Goal: Find specific page/section: Find specific page/section

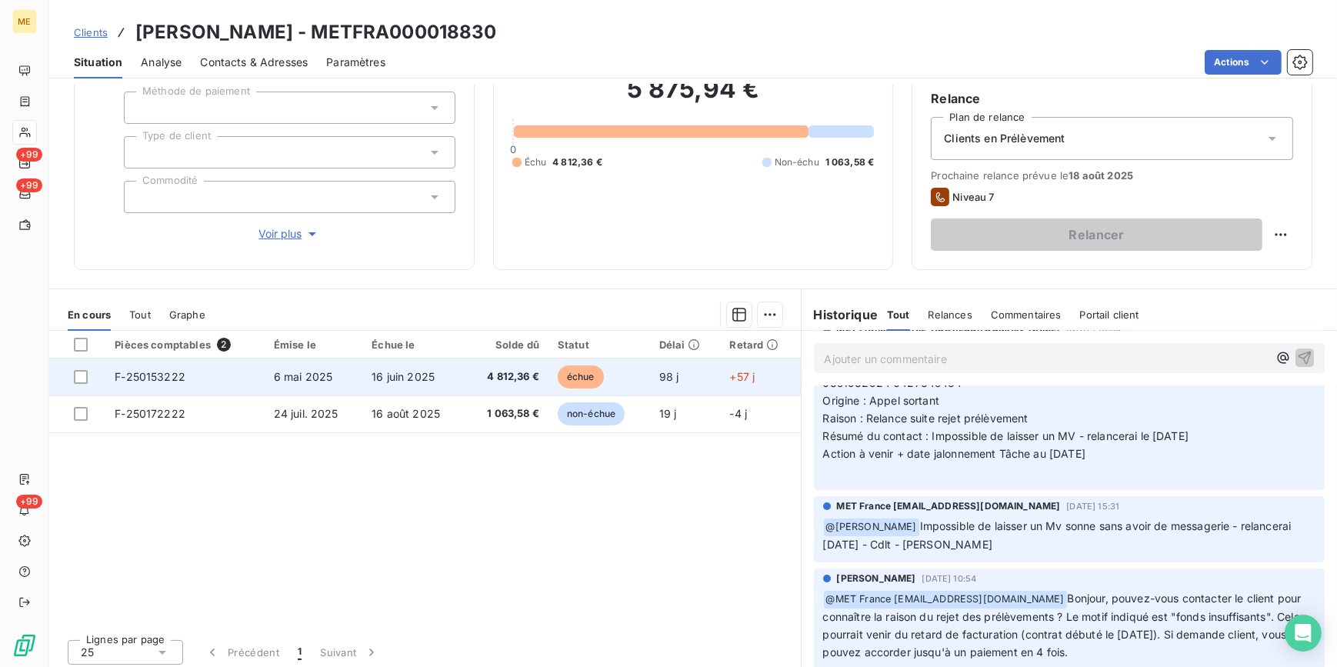
scroll to position [145, 0]
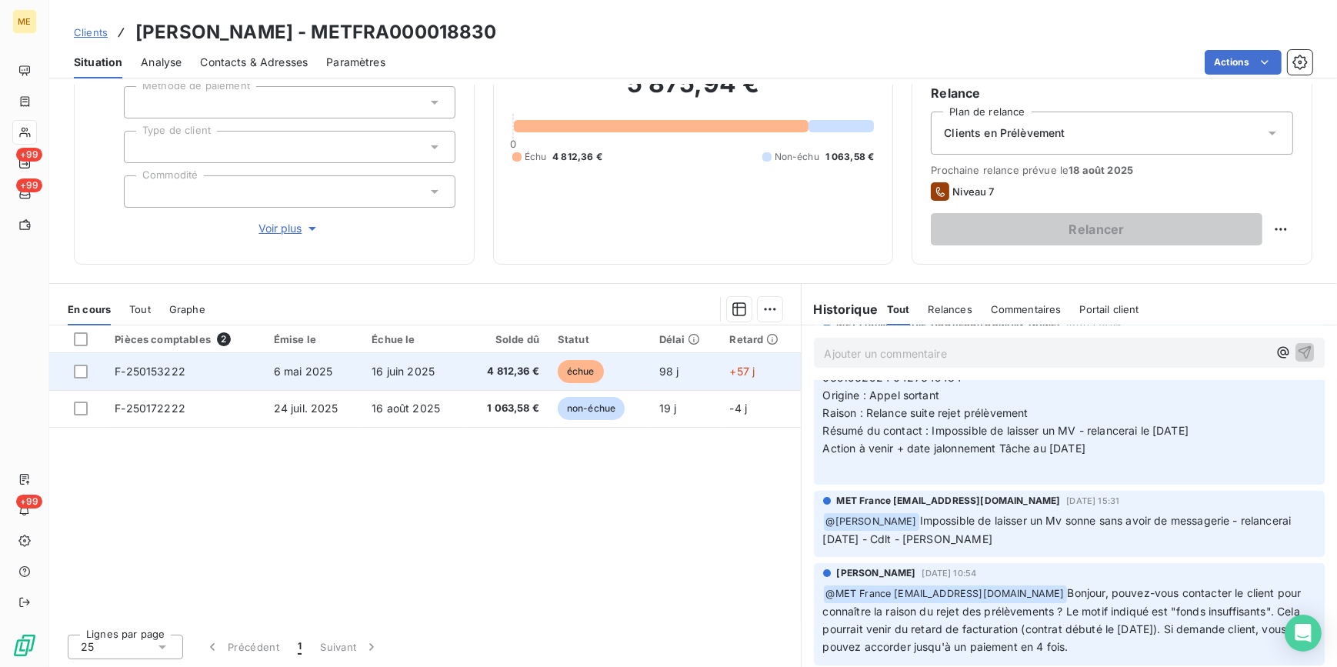
click at [413, 372] on span "16 juin 2025" at bounding box center [402, 371] width 63 height 13
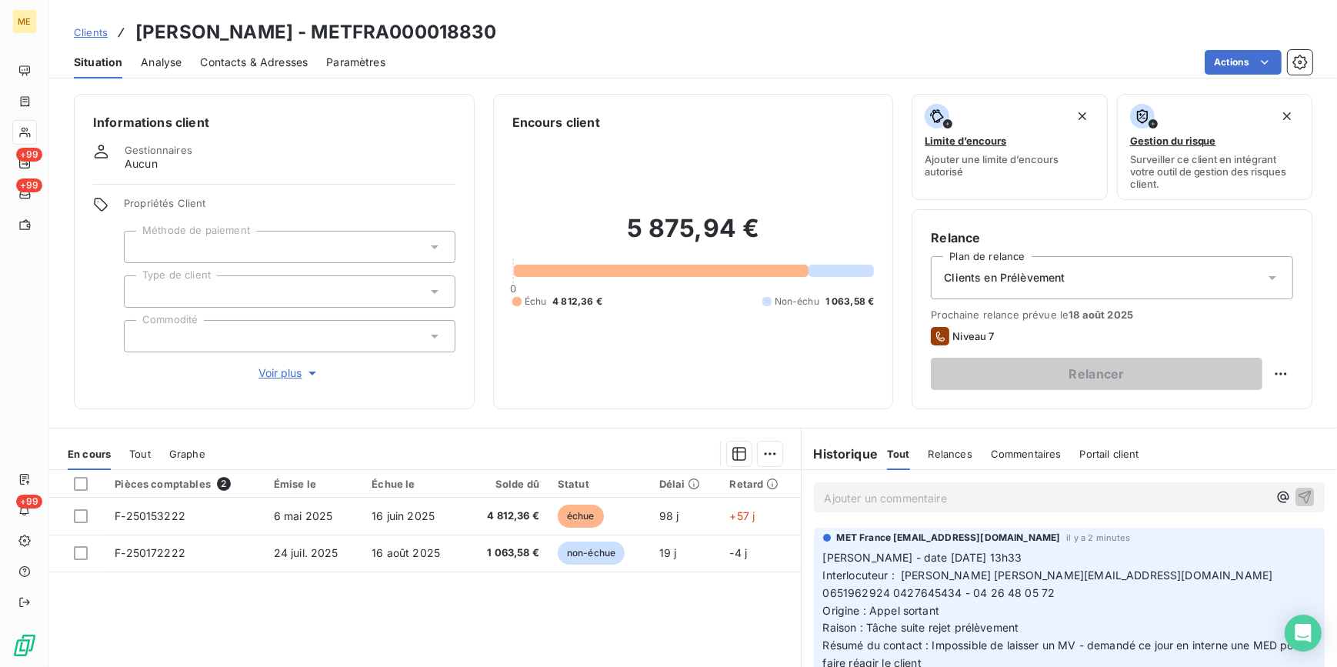
click at [281, 65] on span "Contacts & Adresses" at bounding box center [254, 62] width 108 height 15
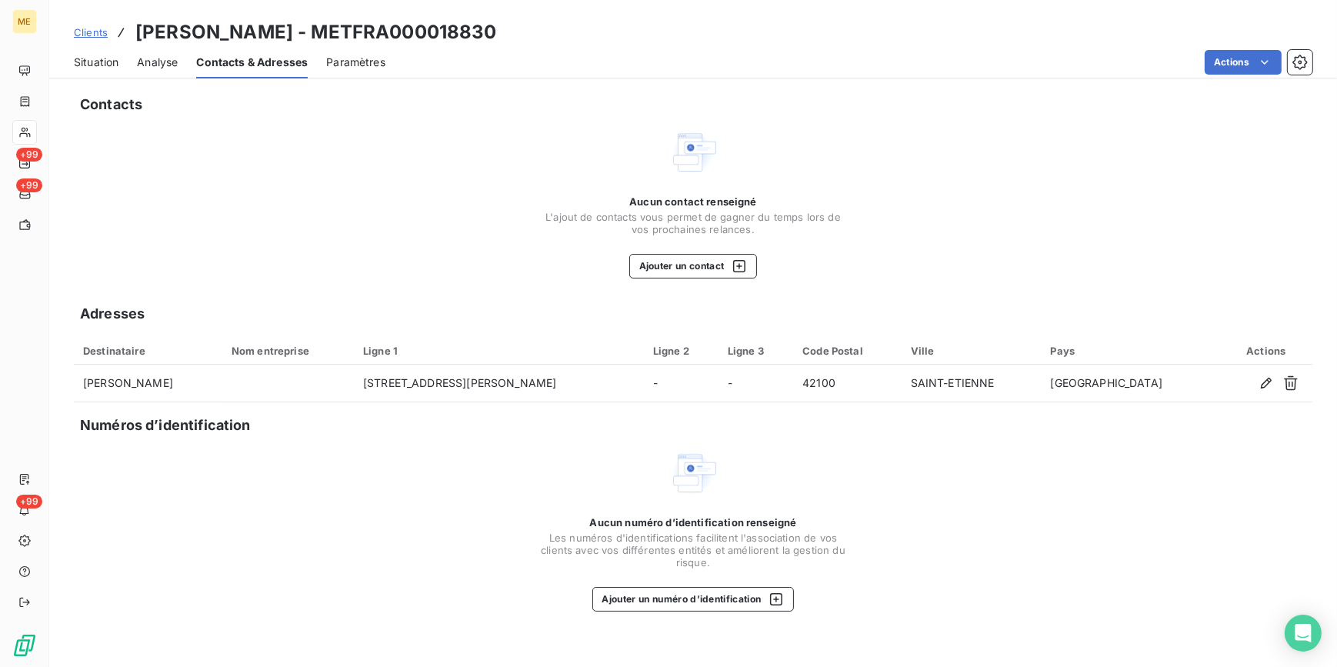
click at [115, 55] on span "Situation" at bounding box center [96, 62] width 45 height 15
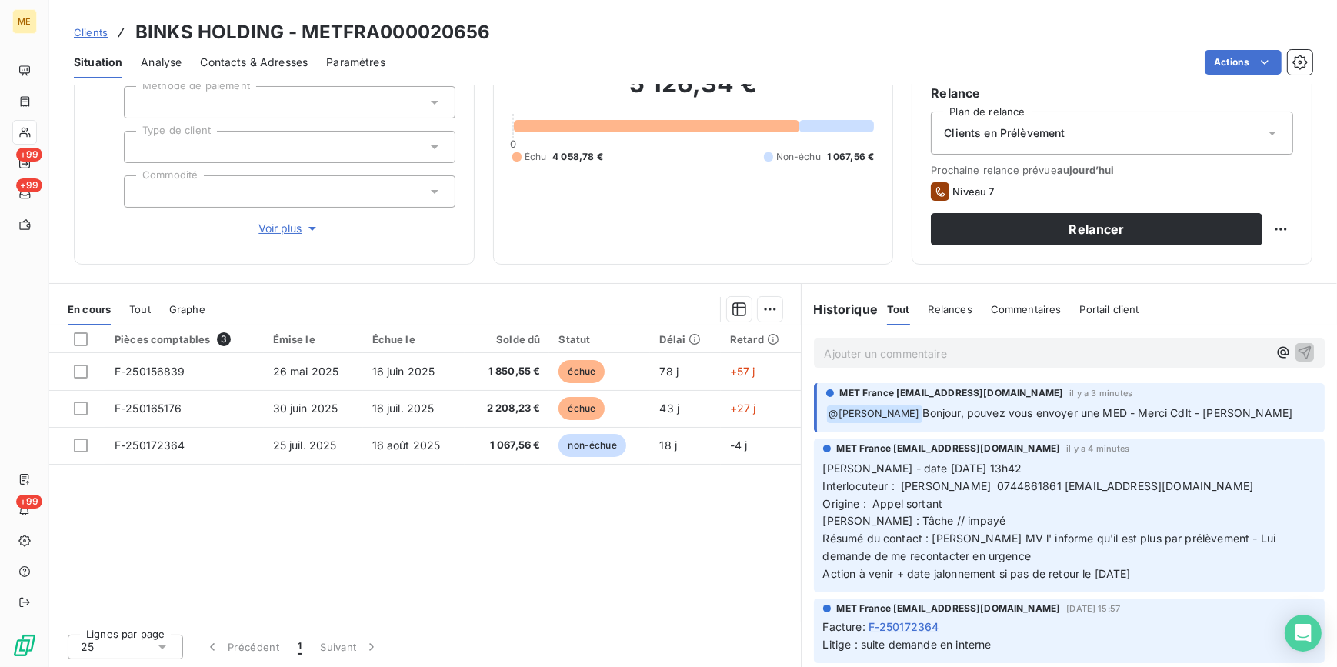
click at [699, 548] on div "Pièces comptables 3 Émise le Échue le Solde dû Statut Délai Retard F-250156839 …" at bounding box center [424, 473] width 751 height 296
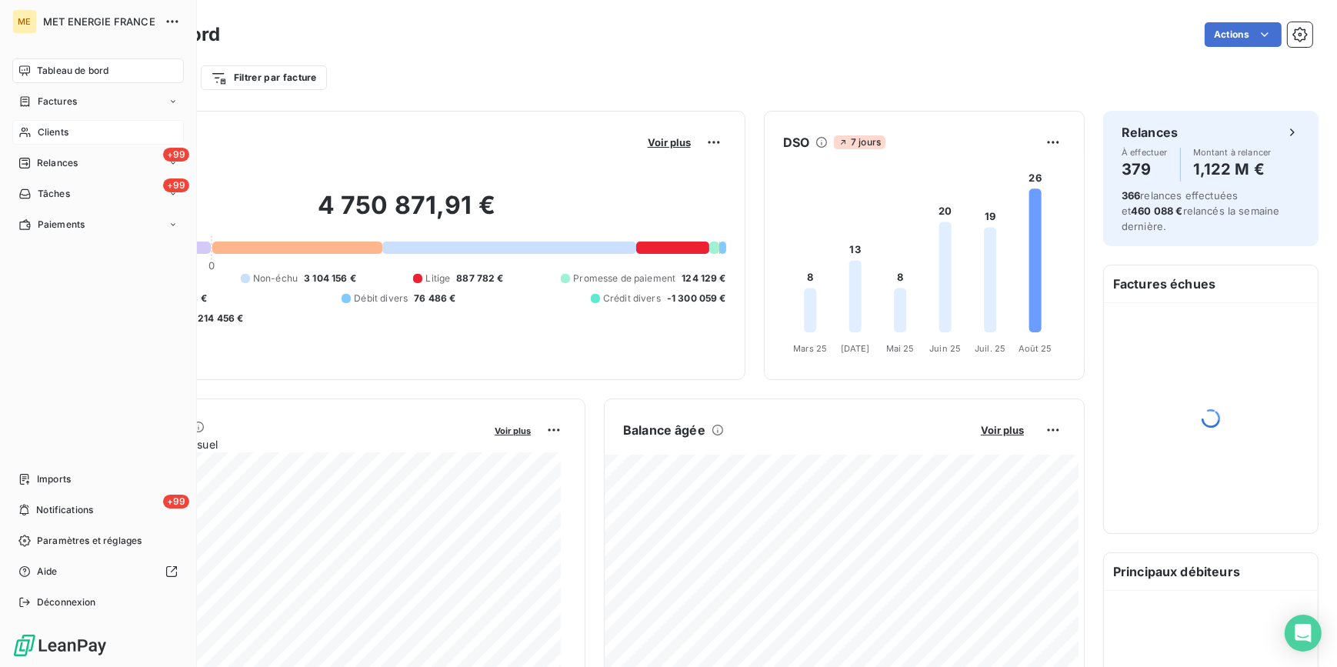
click at [83, 138] on div "Clients" at bounding box center [98, 132] width 172 height 25
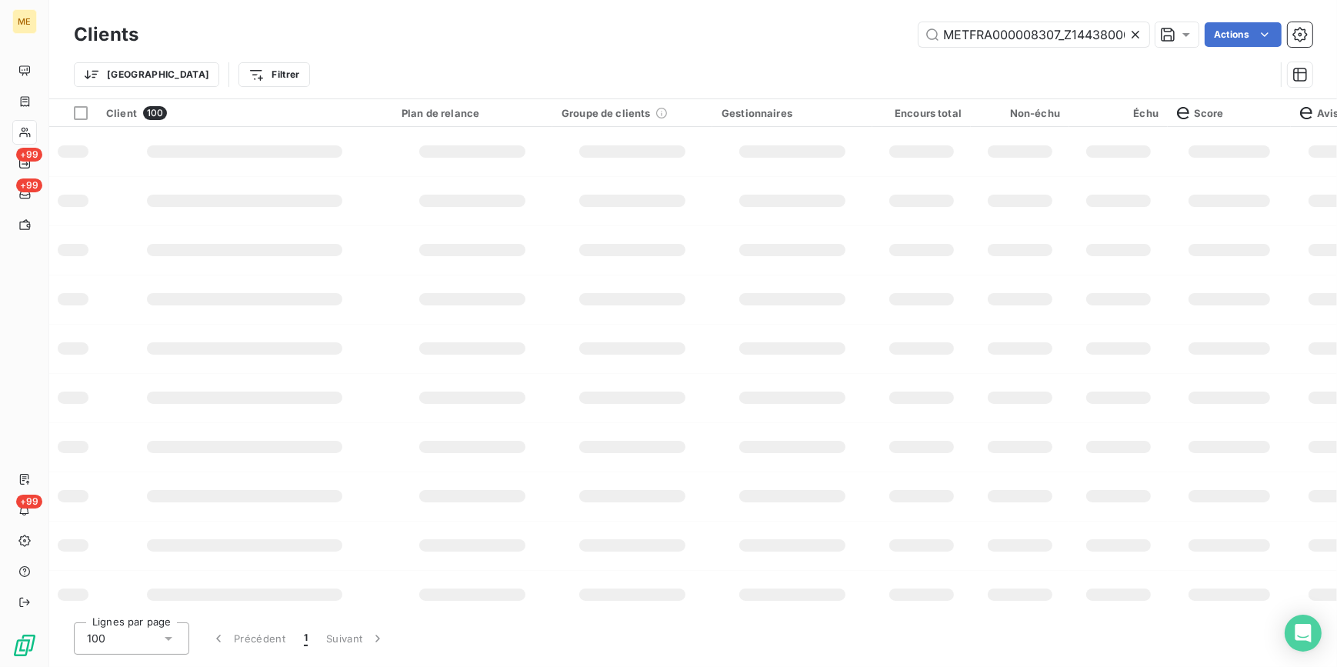
scroll to position [0, 46]
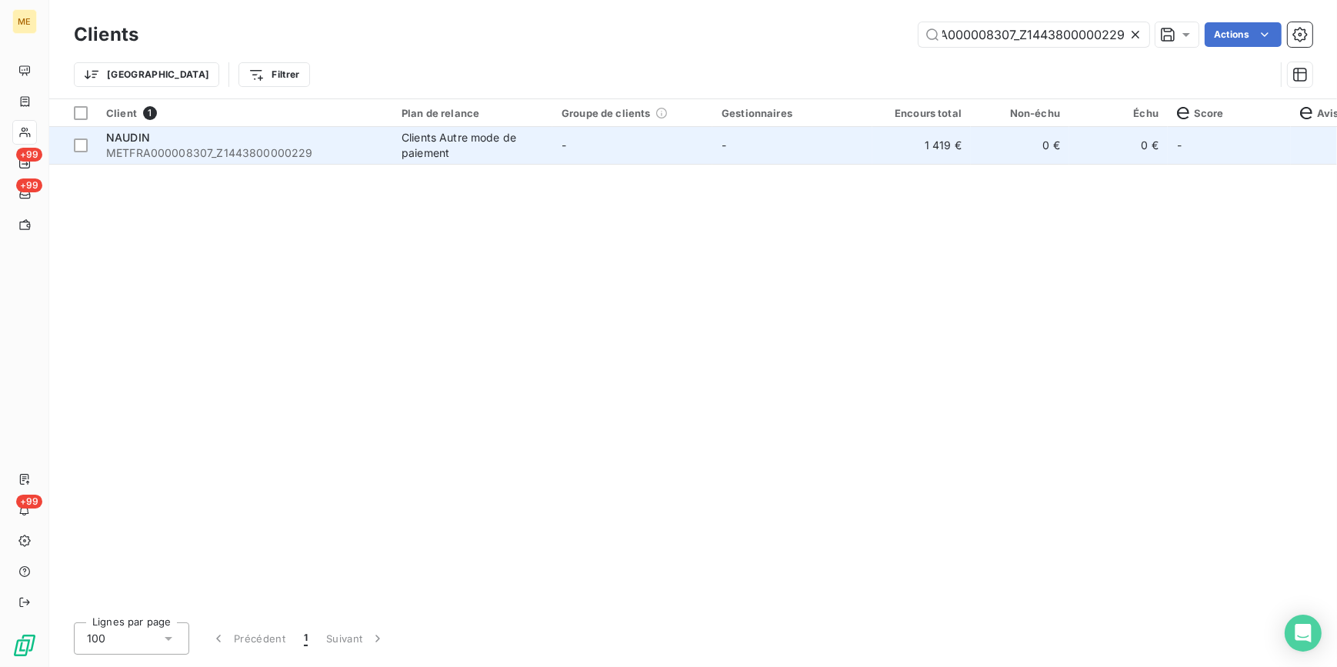
type input "METFRA000008307_Z1443800000229"
click at [916, 155] on td "1 419 €" at bounding box center [921, 145] width 98 height 37
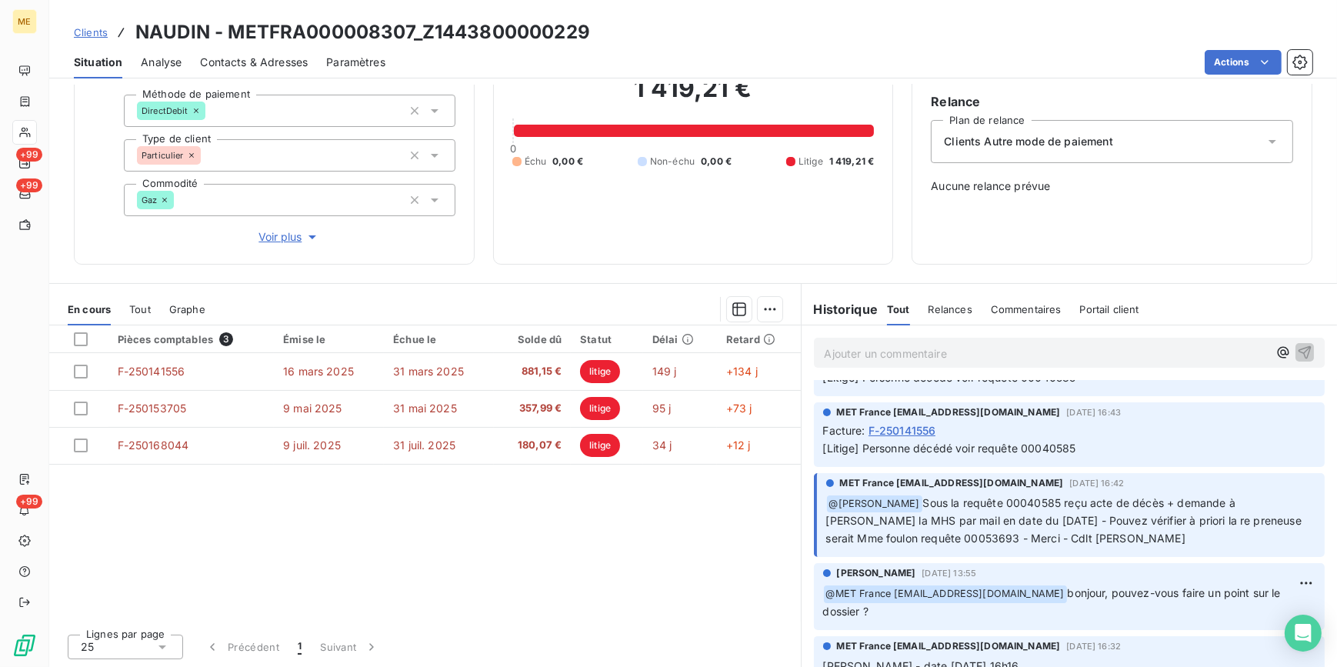
scroll to position [139, 0]
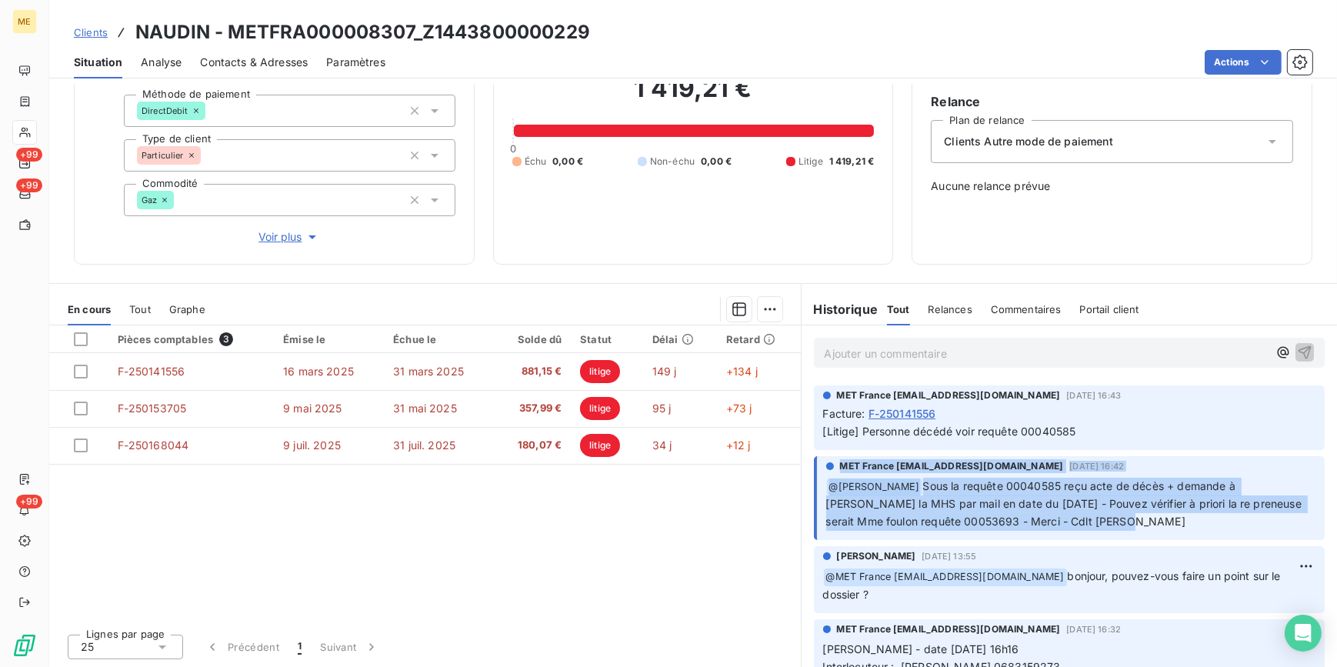
drag, startPoint x: 1096, startPoint y: 428, endPoint x: 1068, endPoint y: 526, distance: 101.5
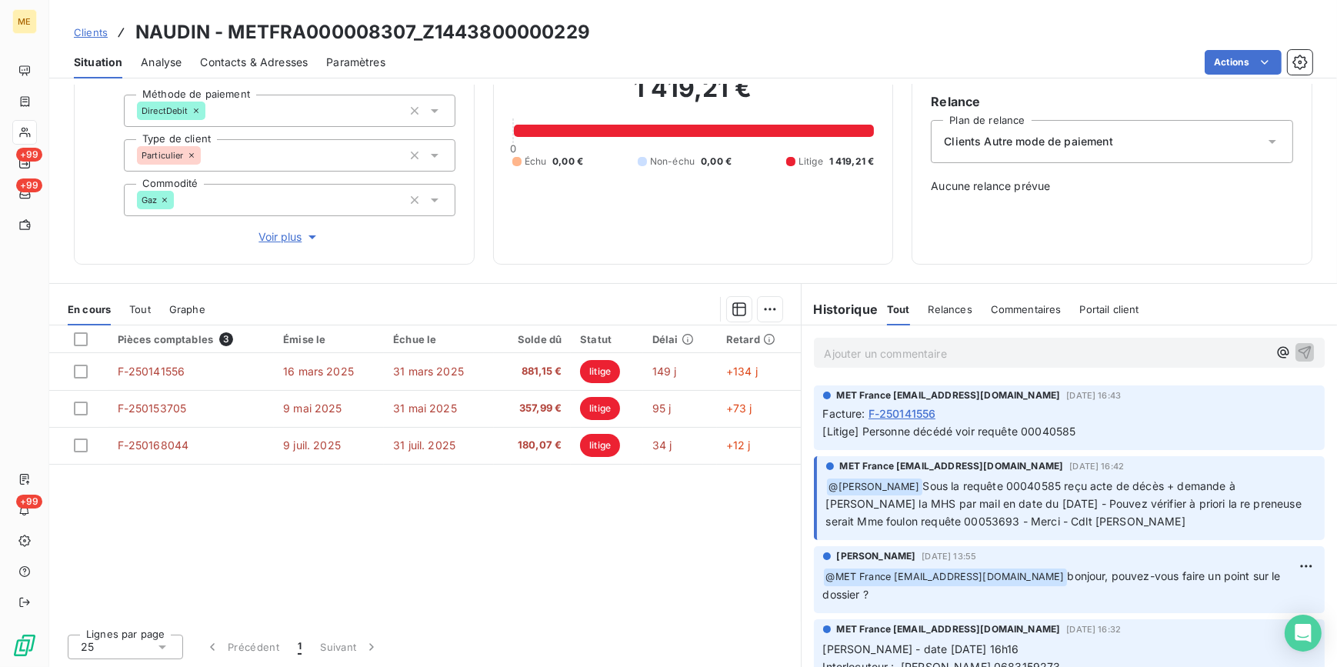
drag, startPoint x: 1068, startPoint y: 526, endPoint x: 1008, endPoint y: 584, distance: 83.8
click at [1008, 584] on p "﻿ @ MET [GEOGRAPHIC_DATA] [EMAIL_ADDRESS][DOMAIN_NAME] bonjour, pouvez-vous fai…" at bounding box center [1069, 586] width 493 height 36
drag, startPoint x: 952, startPoint y: 523, endPoint x: 918, endPoint y: 528, distance: 34.2
click at [918, 528] on p "﻿ @ [PERSON_NAME] Sous la requête 00040585 reçu acte de décès + demande à [PERS…" at bounding box center [1071, 505] width 490 height 54
copy span "53693"
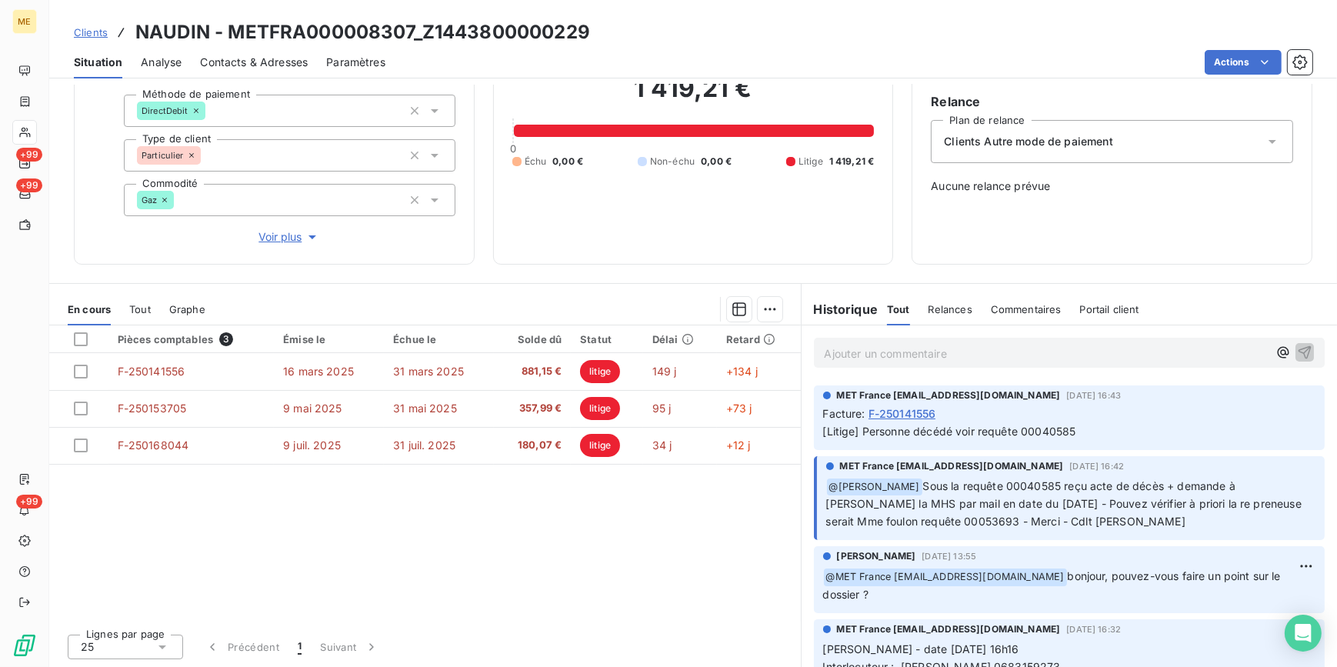
click at [1014, 483] on span "Sous la requête 00040585 reçu acte de décès + demande à [PERSON_NAME] la MHS pa…" at bounding box center [1065, 503] width 479 height 49
drag, startPoint x: 1007, startPoint y: 485, endPoint x: 1038, endPoint y: 489, distance: 31.9
click at [1038, 489] on span "Sous la requête 00040585 reçu acte de décès + demande à [PERSON_NAME] la MHS pa…" at bounding box center [1065, 503] width 479 height 49
copy span "40585"
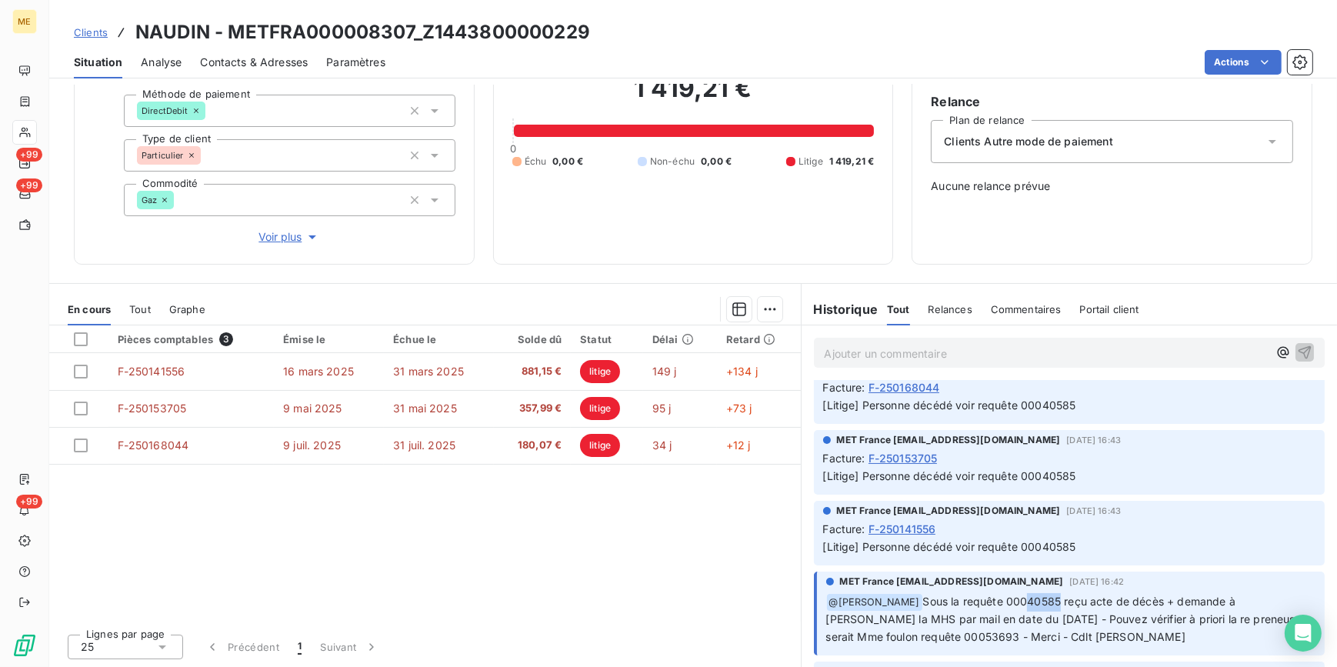
scroll to position [0, 0]
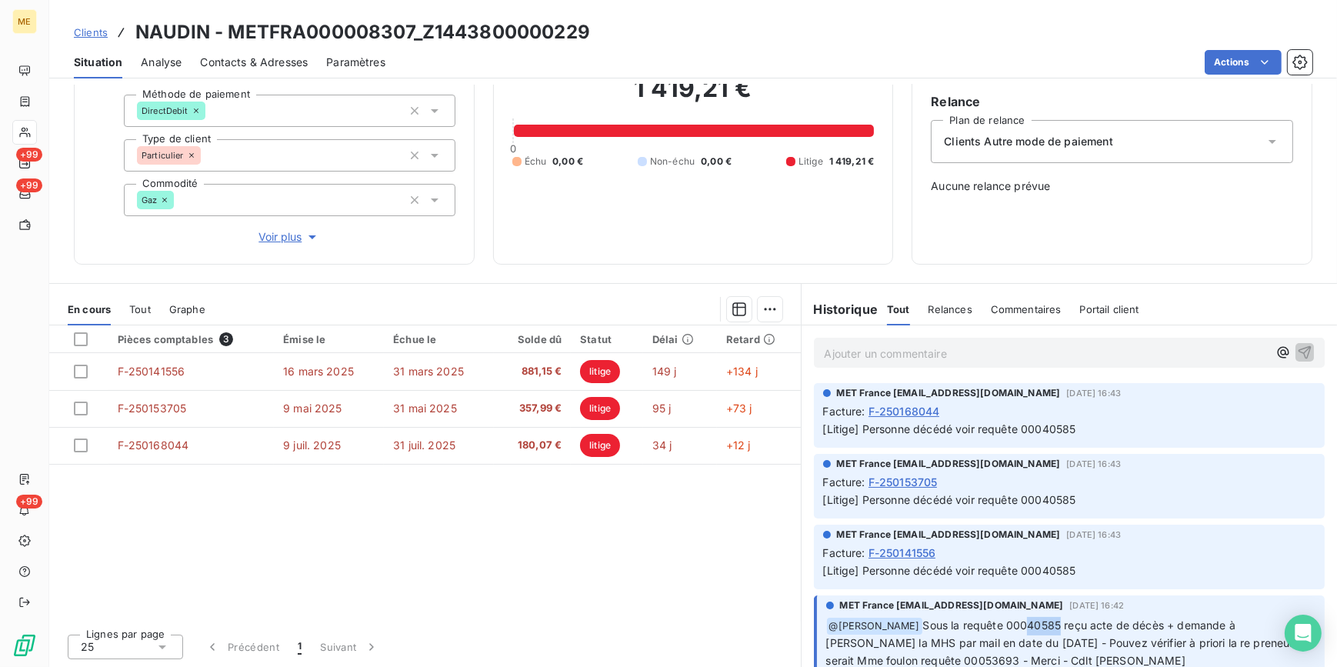
click at [281, 238] on span "Voir plus" at bounding box center [289, 236] width 62 height 15
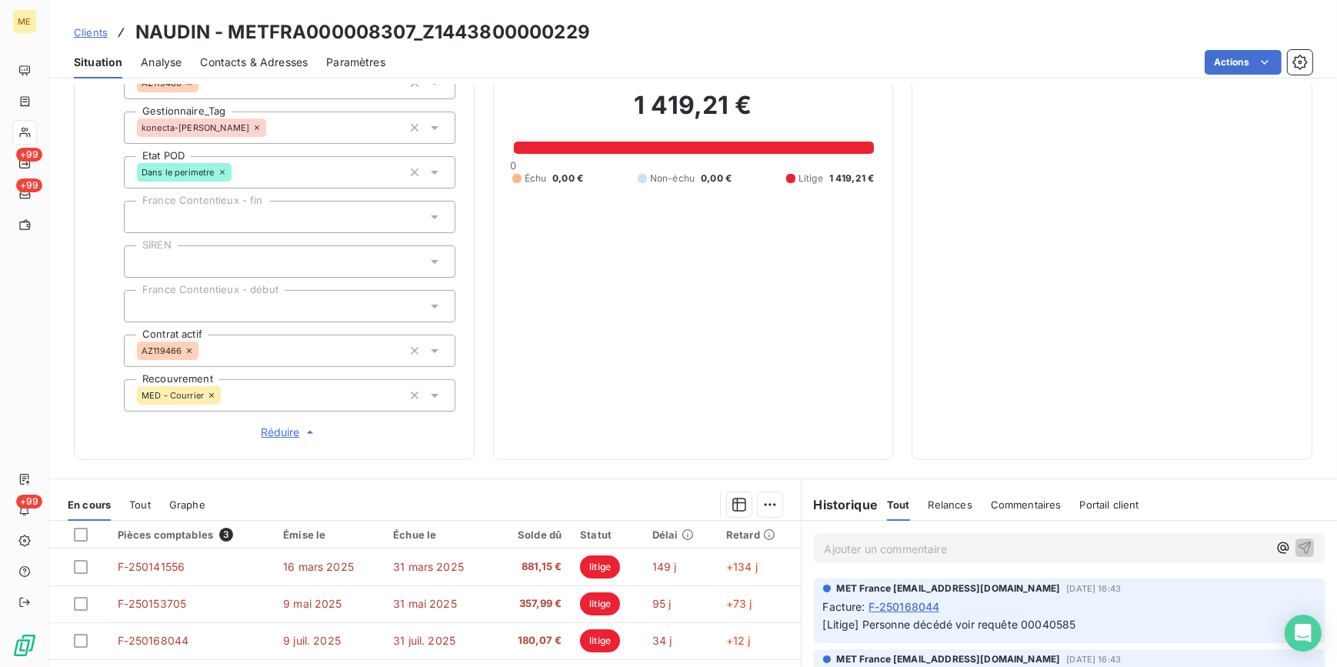
scroll to position [485, 0]
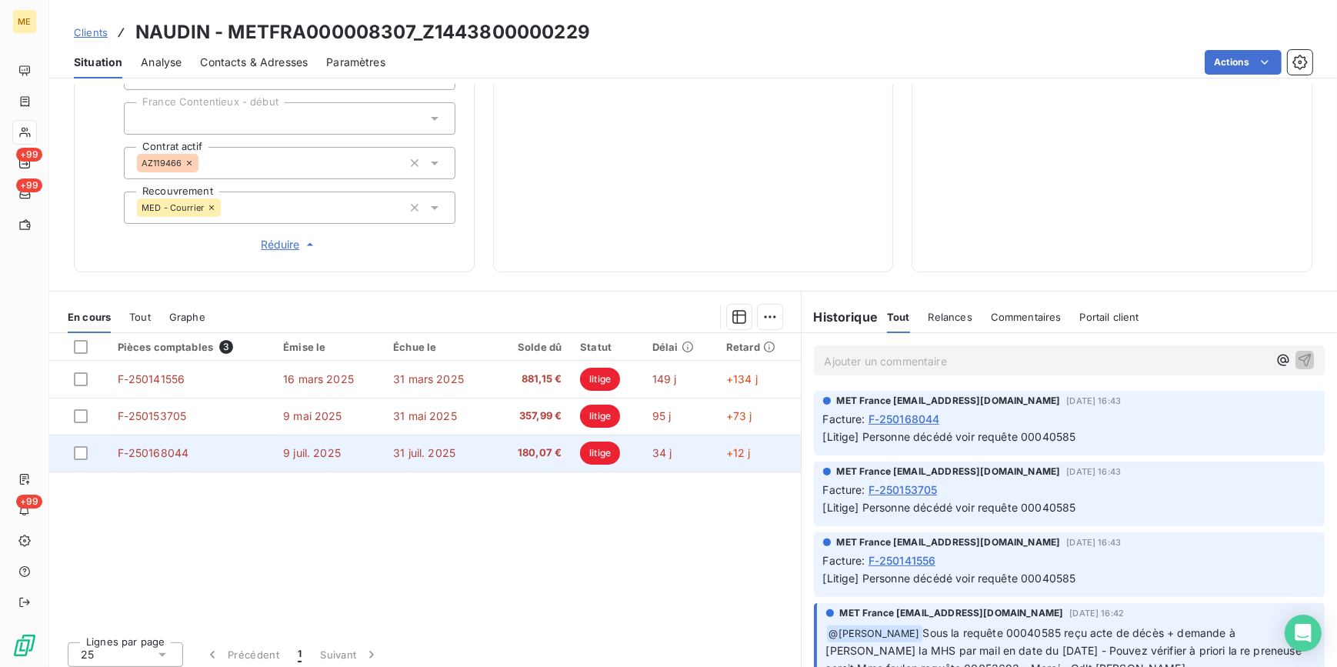
click at [169, 455] on span "F-250168044" at bounding box center [154, 452] width 72 height 13
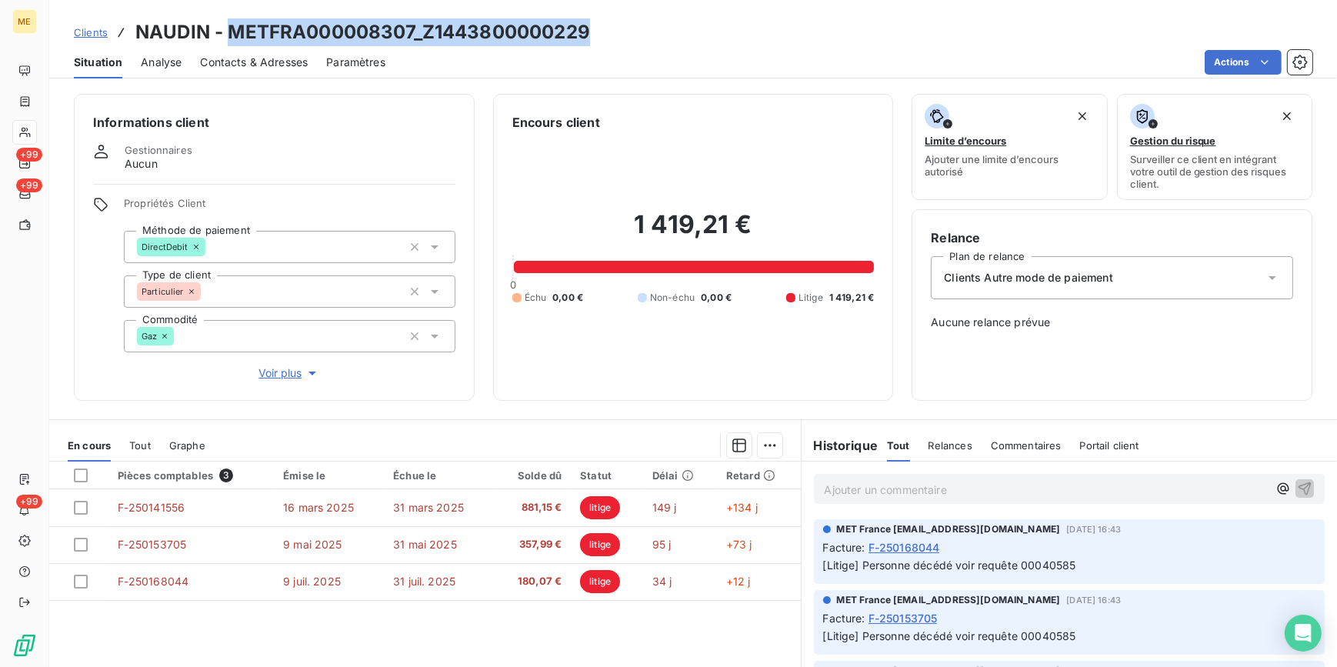
drag, startPoint x: 592, startPoint y: 32, endPoint x: 231, endPoint y: 25, distance: 361.5
click at [231, 25] on div "Clients NAUDIN - METFRA000008307_Z1443800000229" at bounding box center [692, 32] width 1287 height 28
copy h3 "METFRA000008307_Z1443800000229"
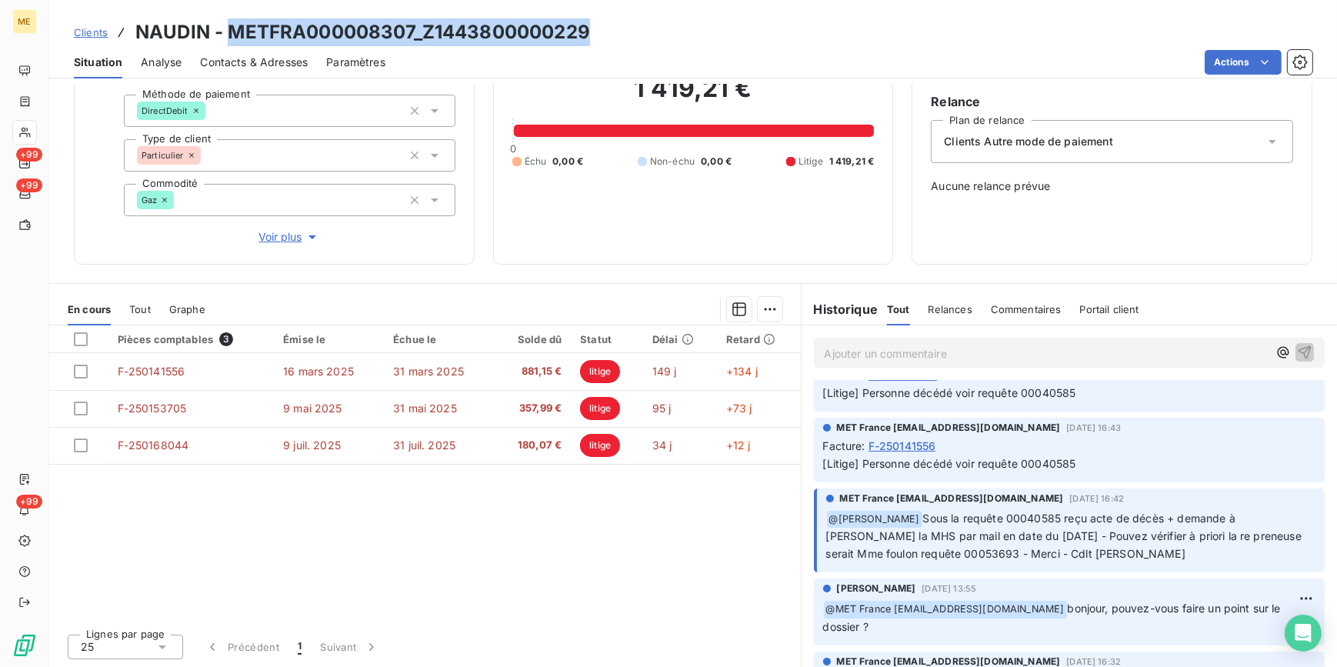
scroll to position [209, 0]
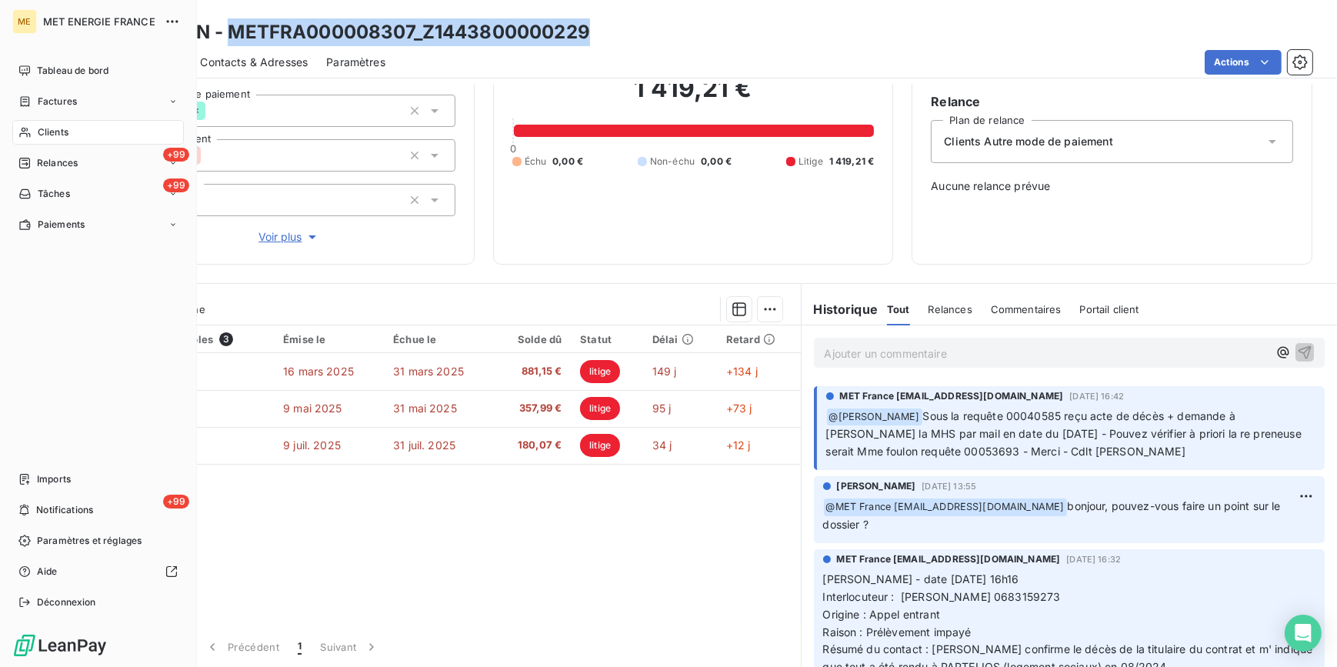
click at [55, 129] on span "Clients" at bounding box center [53, 132] width 31 height 14
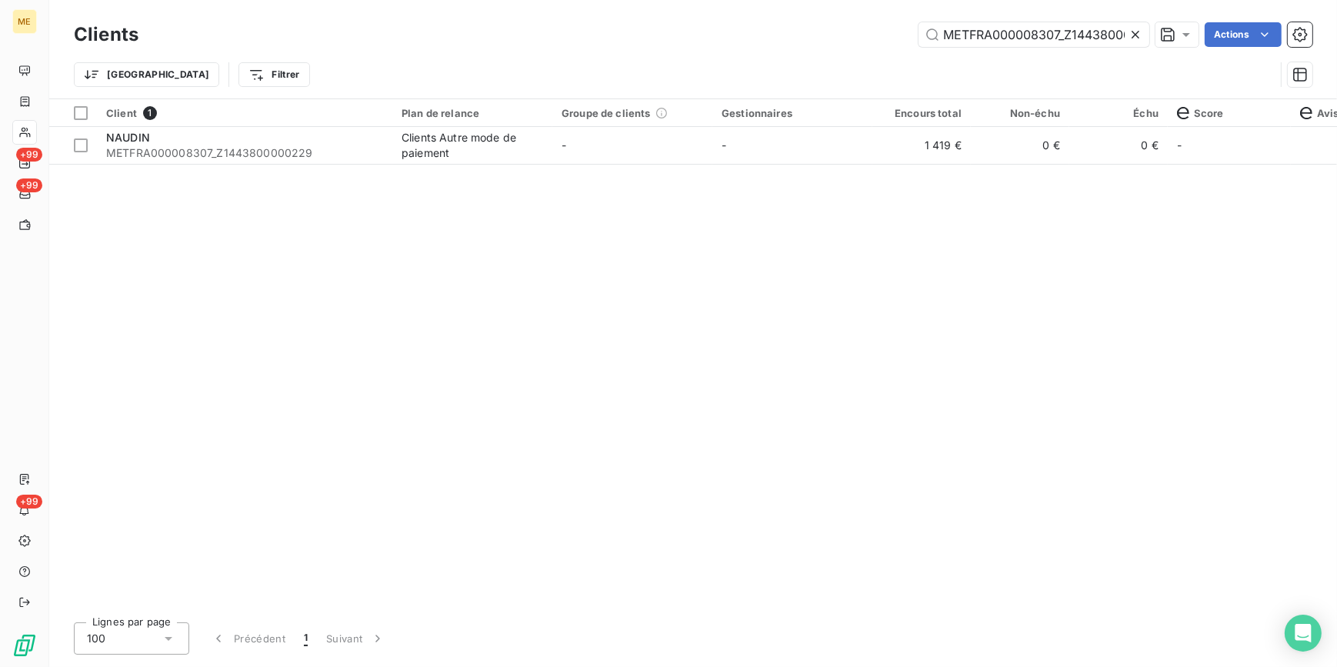
click at [1138, 30] on icon at bounding box center [1134, 34] width 15 height 15
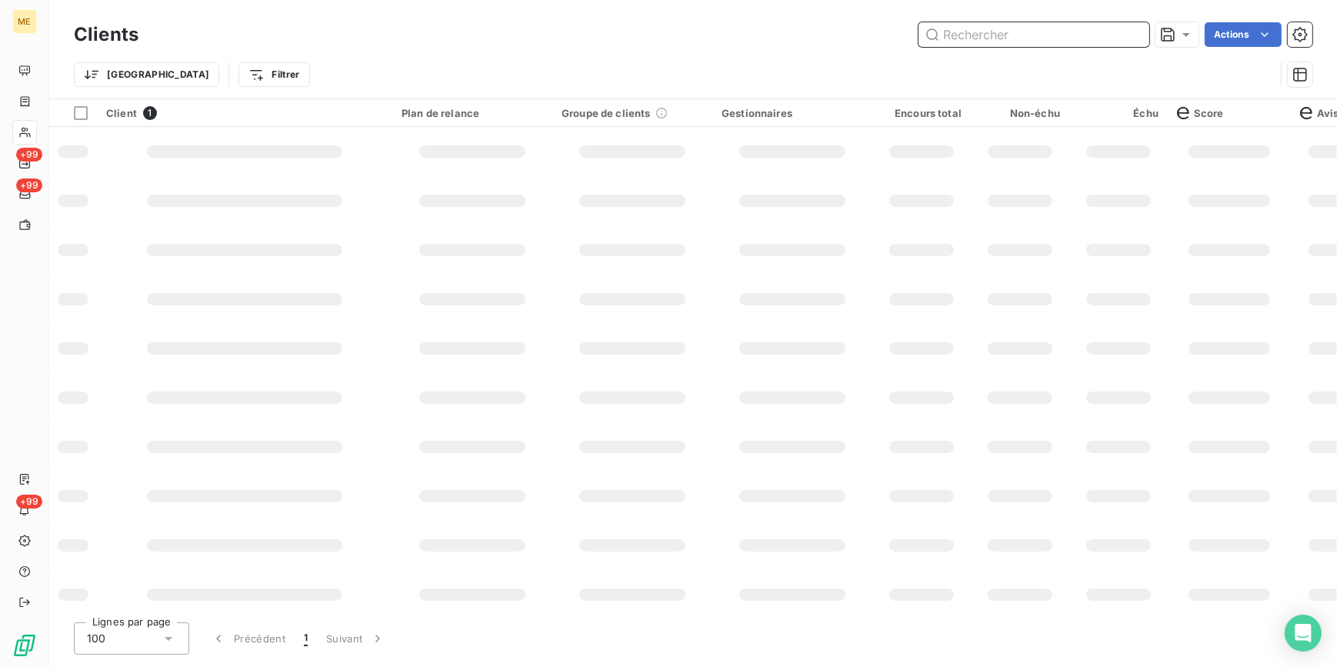
click at [1137, 30] on input "text" at bounding box center [1033, 34] width 231 height 25
paste input "METFRA000007854_22152966572116"
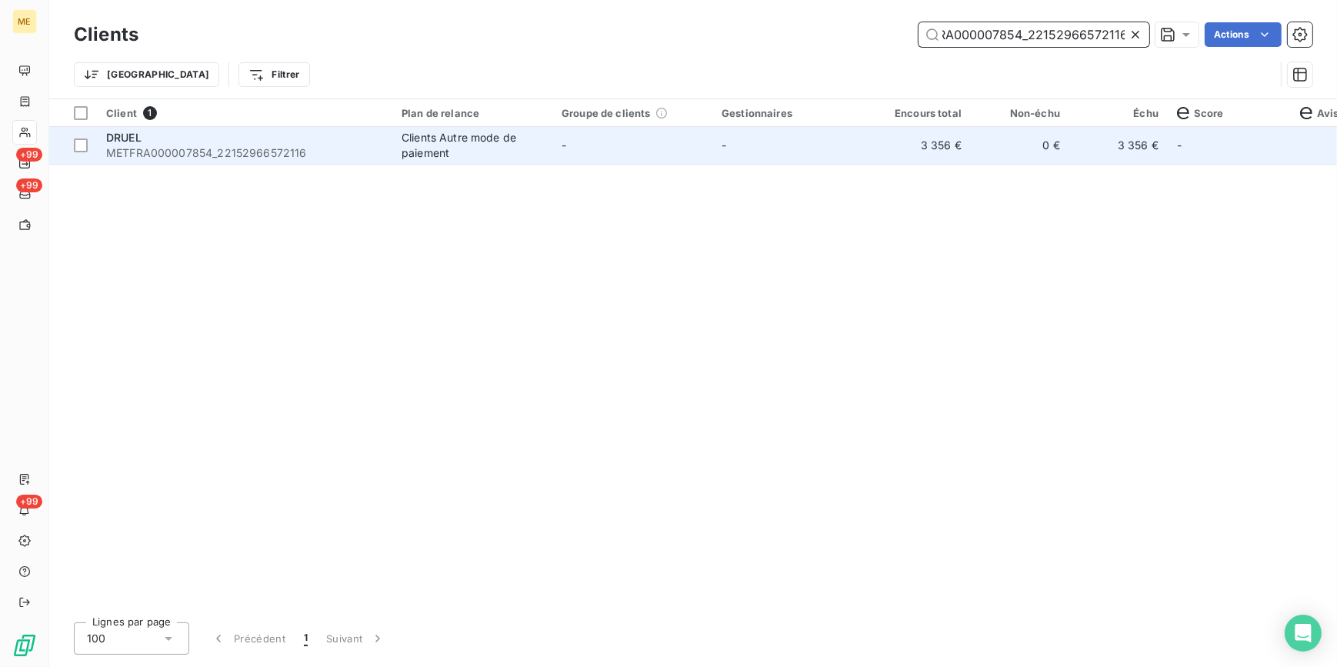
type input "METFRA000007854_22152966572116"
click at [913, 154] on td "3 356 €" at bounding box center [921, 145] width 98 height 37
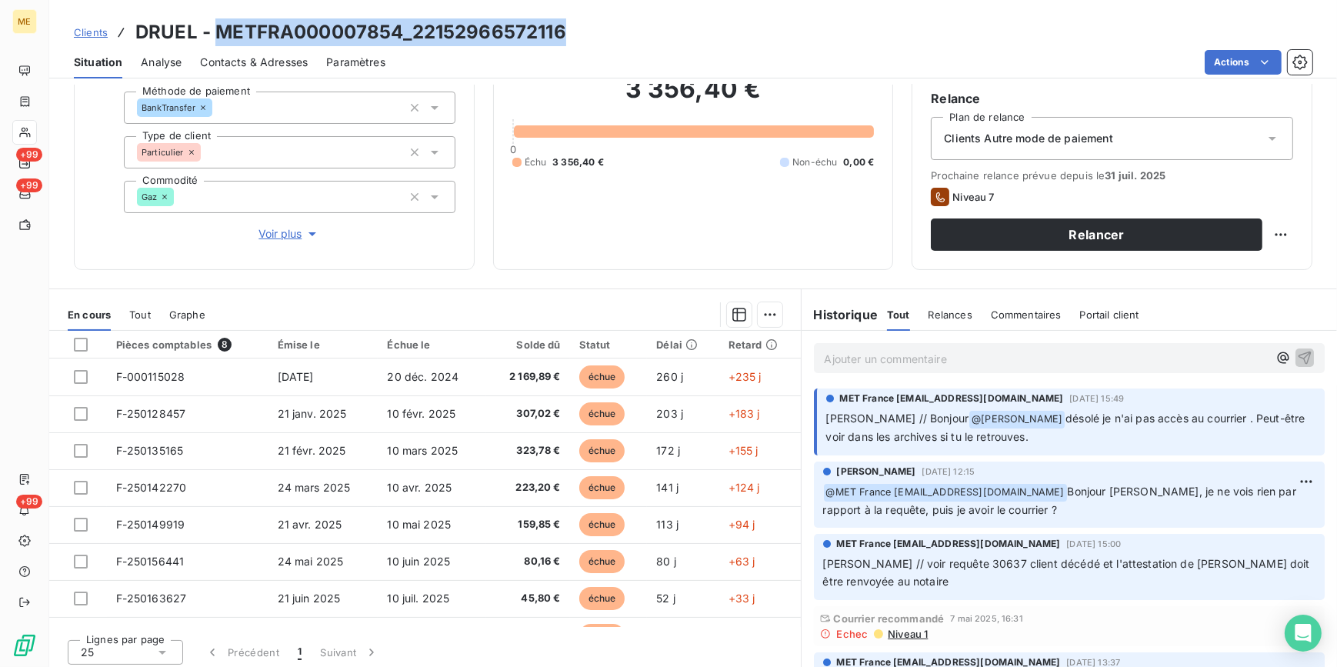
drag, startPoint x: 627, startPoint y: 26, endPoint x: 215, endPoint y: 38, distance: 411.6
click at [215, 38] on div "Clients DRUEL - METFRA000007854_22152966572116" at bounding box center [692, 32] width 1287 height 28
click at [85, 34] on span "Clients" at bounding box center [91, 32] width 34 height 12
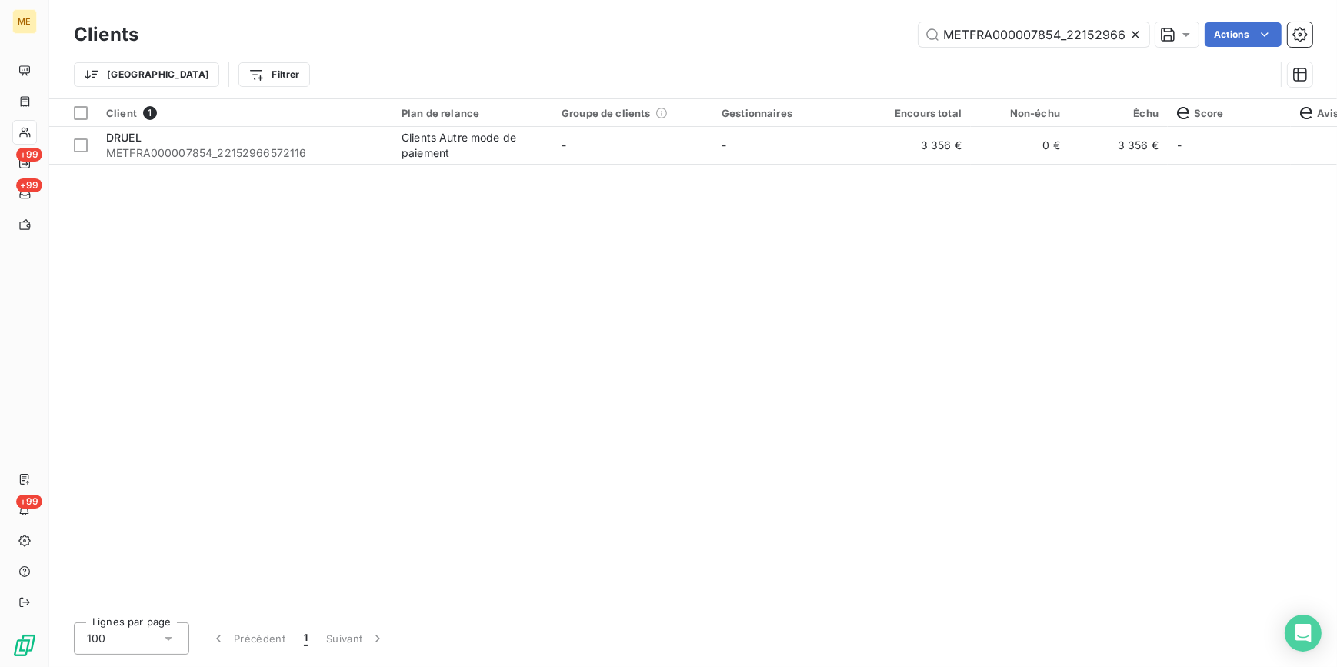
scroll to position [0, 38]
click at [1137, 30] on icon at bounding box center [1134, 34] width 15 height 15
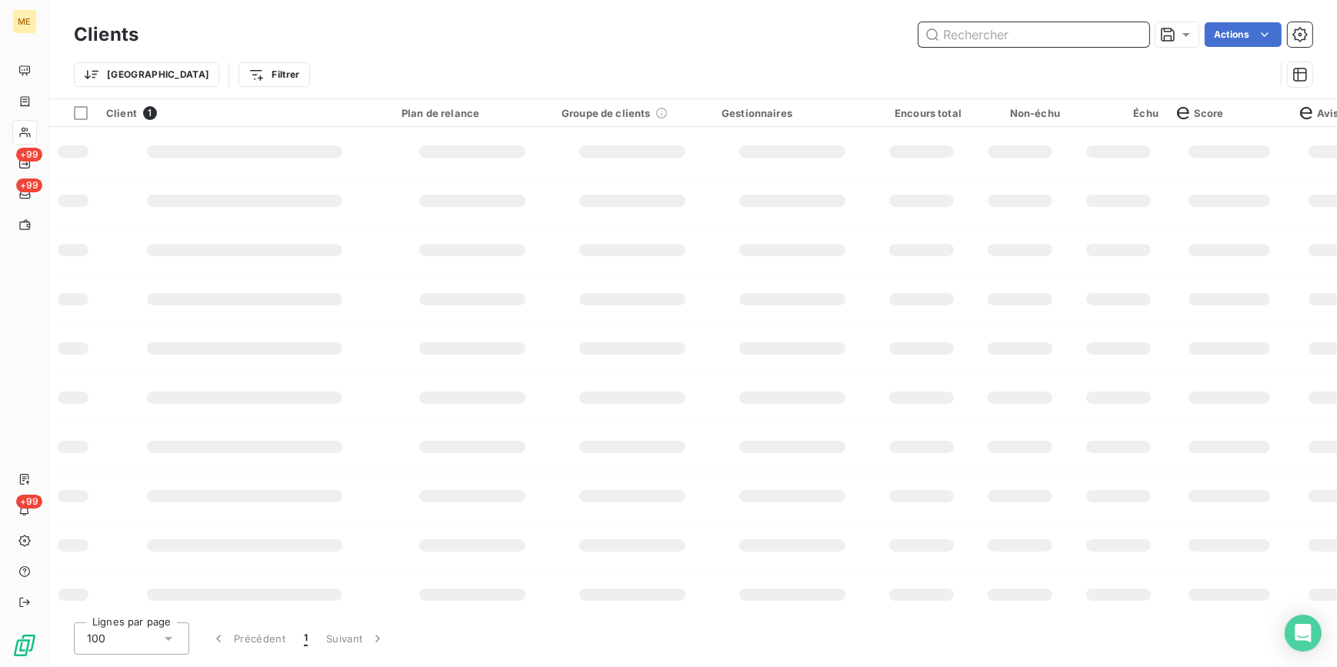
click at [1112, 35] on input "text" at bounding box center [1033, 34] width 231 height 25
paste input "METFRA000006748_Z1443800000027"
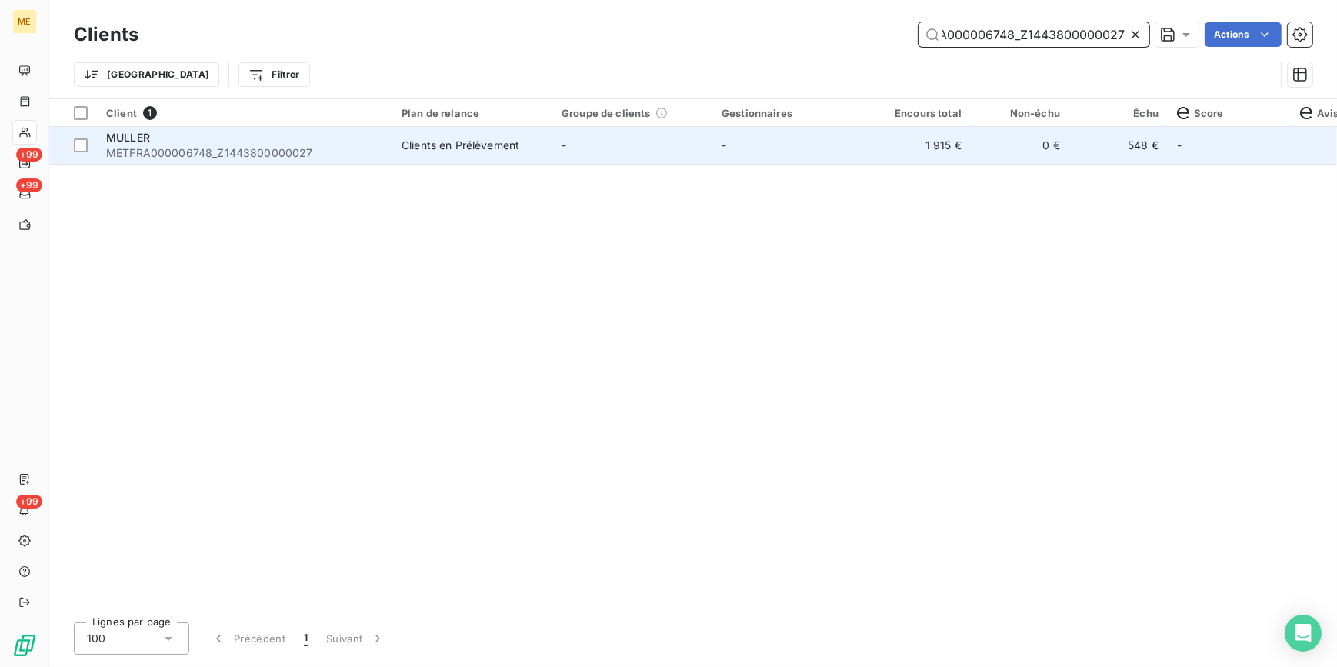
type input "METFRA000006748_Z1443800000027"
click at [927, 146] on td "1 915 €" at bounding box center [921, 145] width 98 height 37
